Goal: Find specific page/section: Find specific page/section

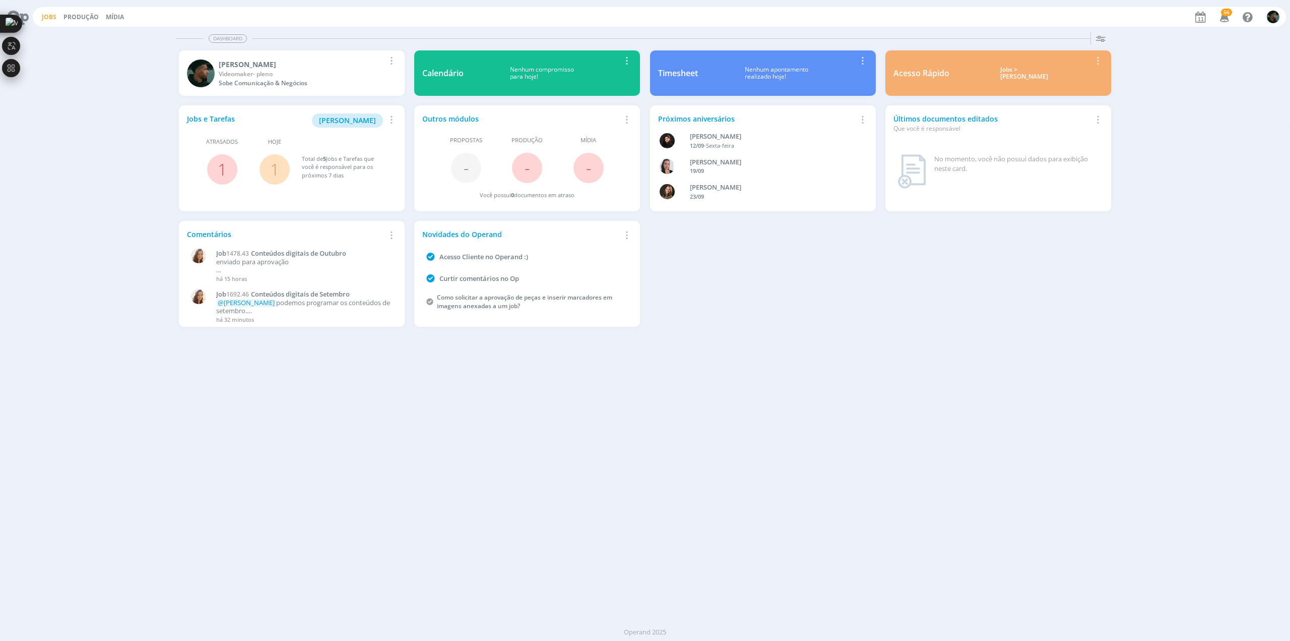
click at [46, 20] on link "Jobs" at bounding box center [49, 17] width 15 height 9
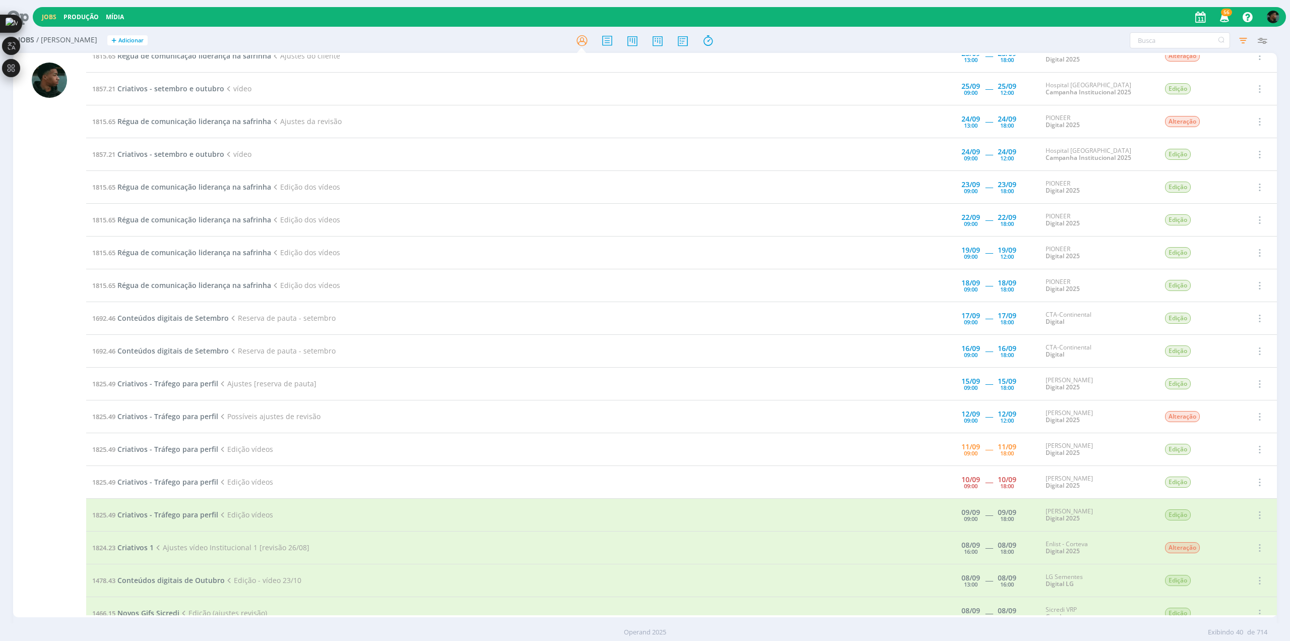
scroll to position [353, 0]
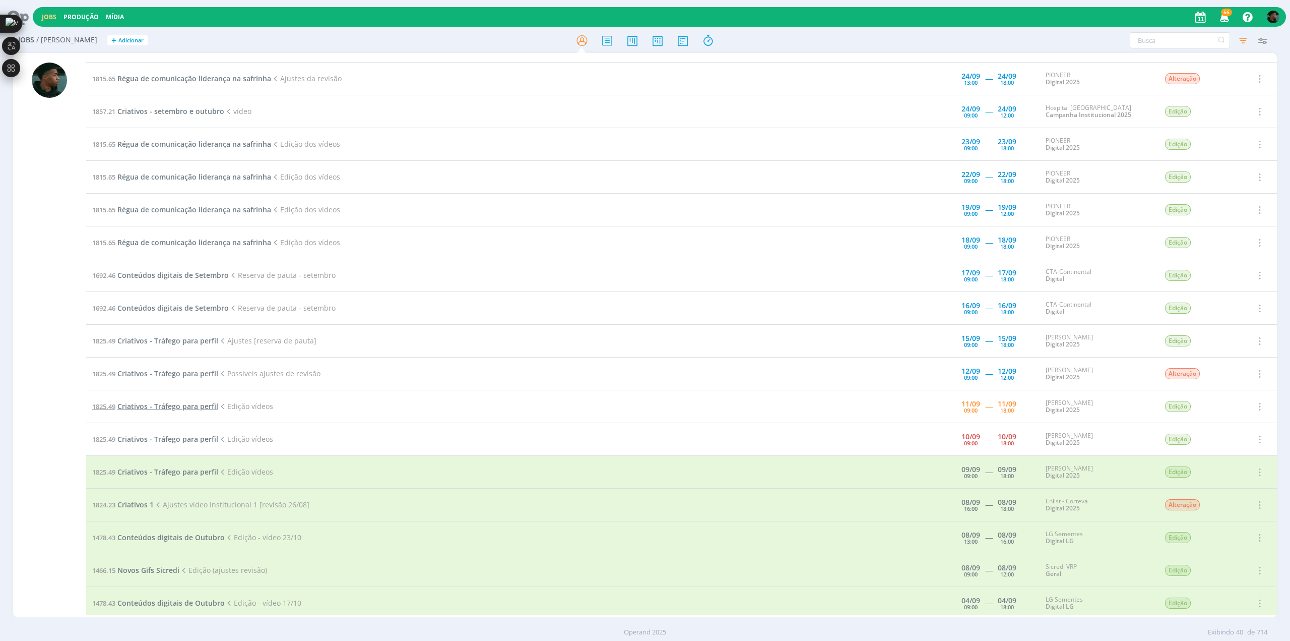
click at [200, 405] on span "Criativos - Tráfego para perfil" at bounding box center [167, 406] width 101 height 10
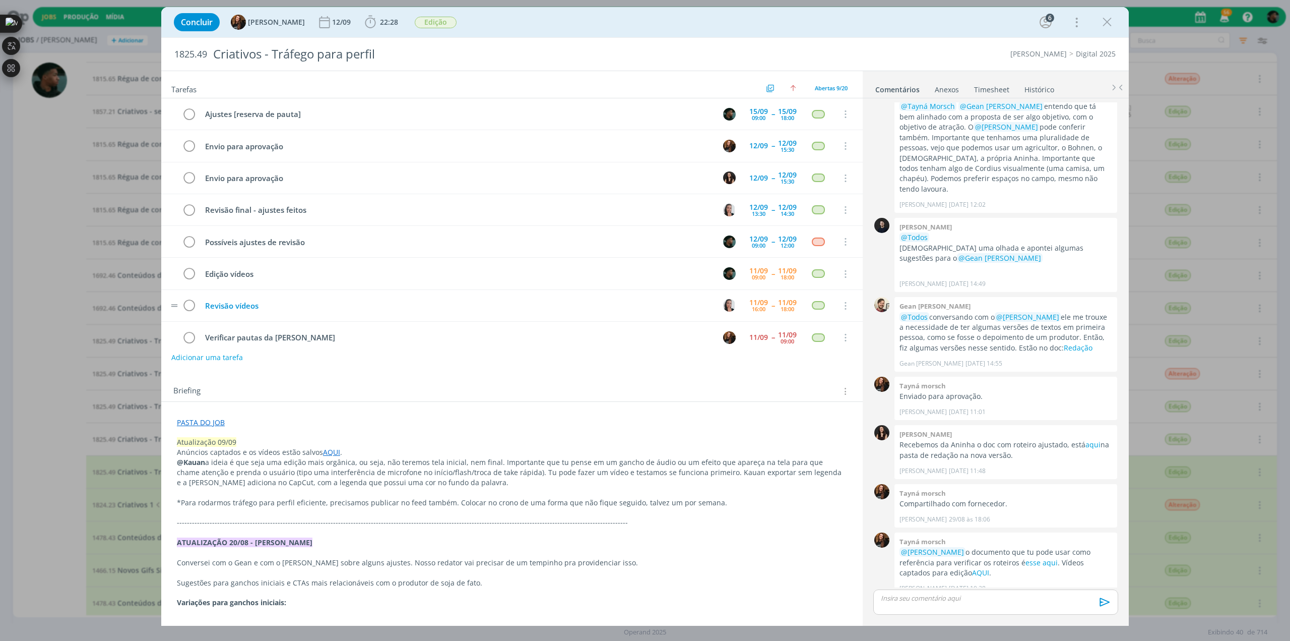
scroll to position [39, 0]
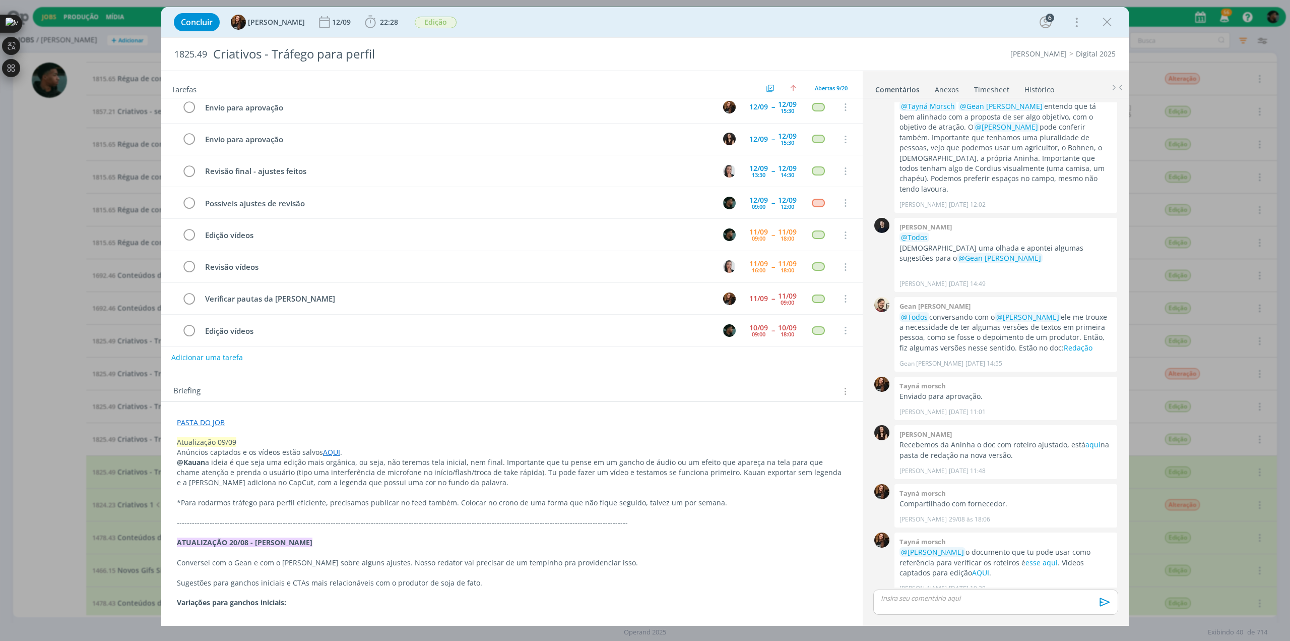
click at [326, 451] on link "AQUI" at bounding box center [331, 452] width 17 height 10
click at [312, 468] on link "[URL][DOMAIN_NAME]" at bounding box center [299, 471] width 76 height 13
click at [203, 421] on link "PASTA DO JOB" at bounding box center [201, 423] width 48 height 10
click at [222, 438] on link "[URL][DOMAIN_NAME]" at bounding box center [243, 441] width 76 height 13
click at [364, 17] on icon "dialog" at bounding box center [370, 22] width 15 height 15
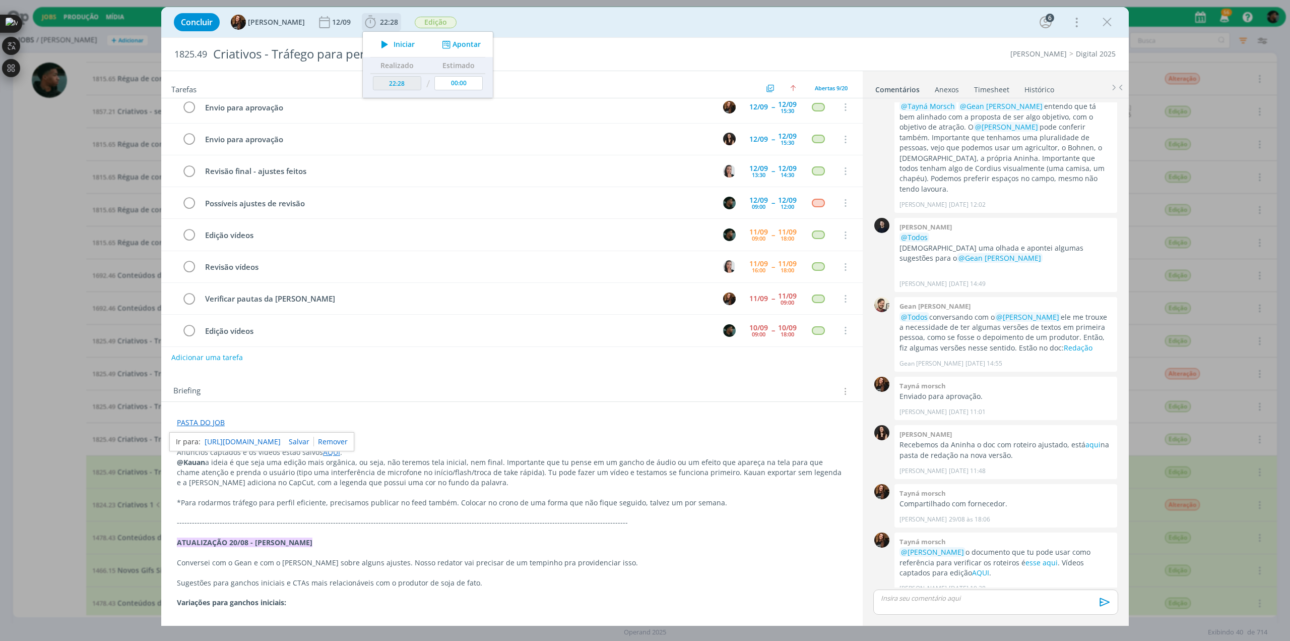
click at [376, 42] on icon "dialog" at bounding box center [385, 44] width 18 height 13
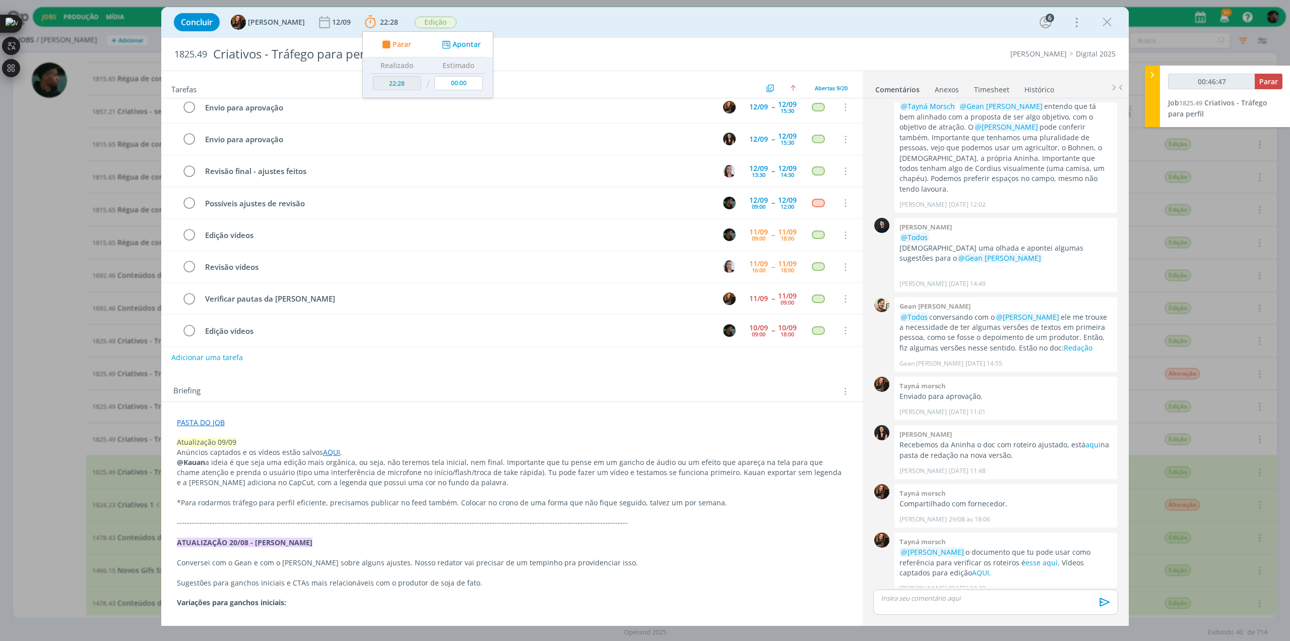
type input "00:47:47"
